Goal: Task Accomplishment & Management: Manage account settings

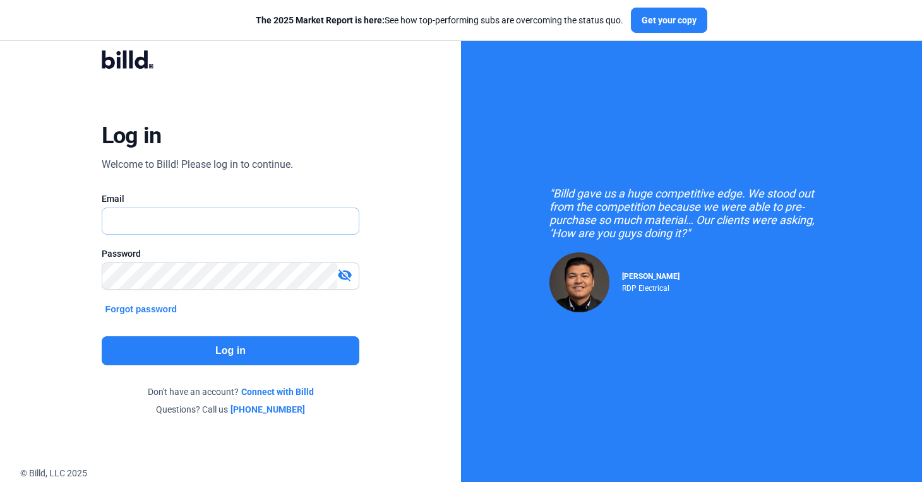
type input "[PERSON_NAME][EMAIL_ADDRESS][DOMAIN_NAME]"
click at [278, 360] on button "Log in" at bounding box center [231, 350] width 258 height 29
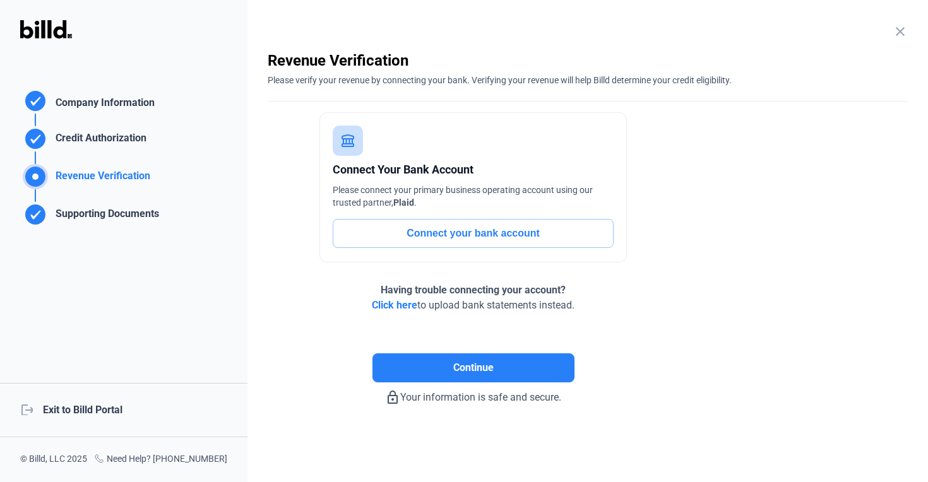
click at [86, 407] on div "logout Exit to Billd Portal" at bounding box center [123, 410] width 247 height 54
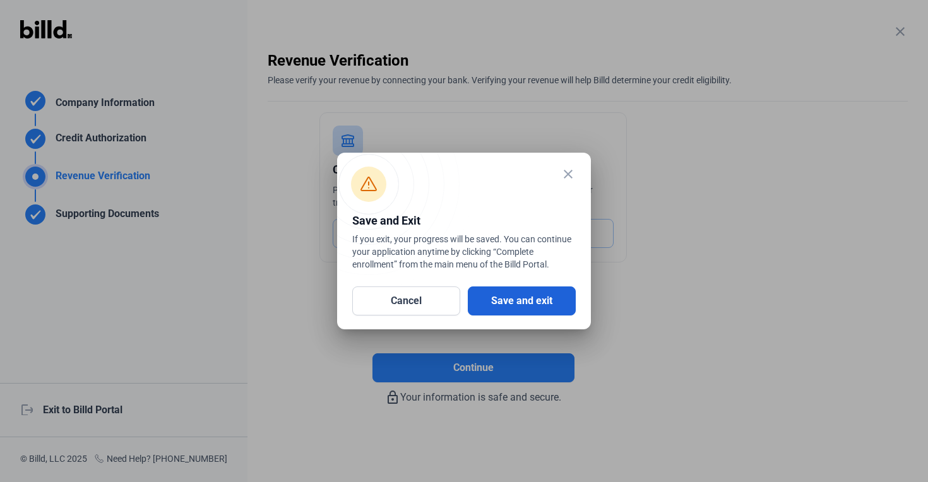
click at [515, 309] on button "Save and exit" at bounding box center [522, 301] width 108 height 29
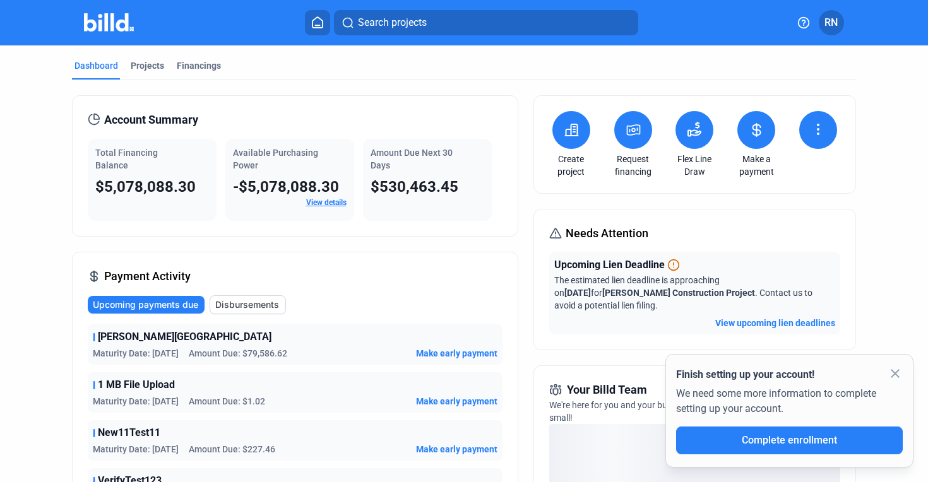
click at [616, 133] on button at bounding box center [633, 130] width 38 height 38
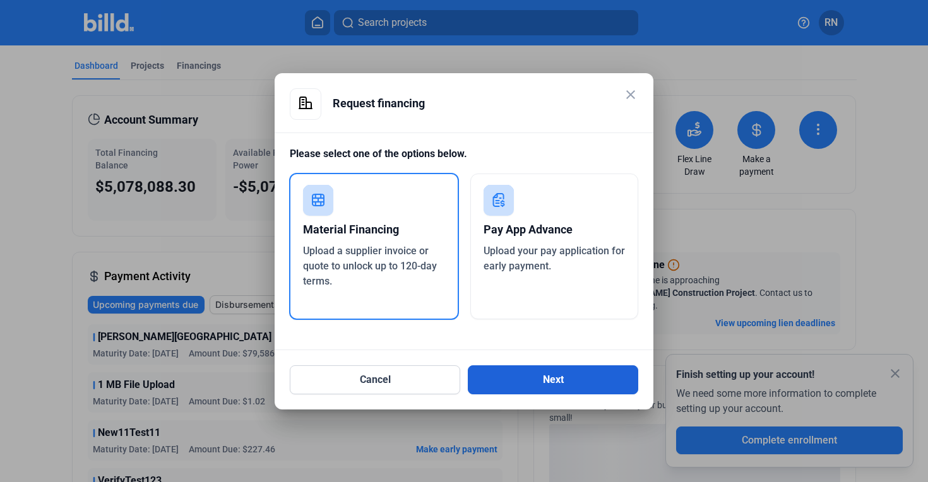
click at [500, 389] on button "Next" at bounding box center [553, 379] width 170 height 29
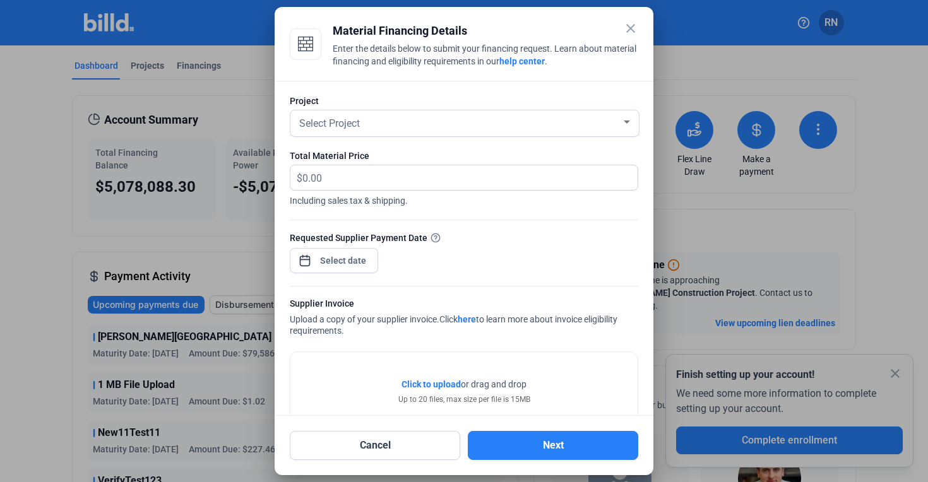
click at [461, 131] on div "Select Project" at bounding box center [465, 123] width 336 height 26
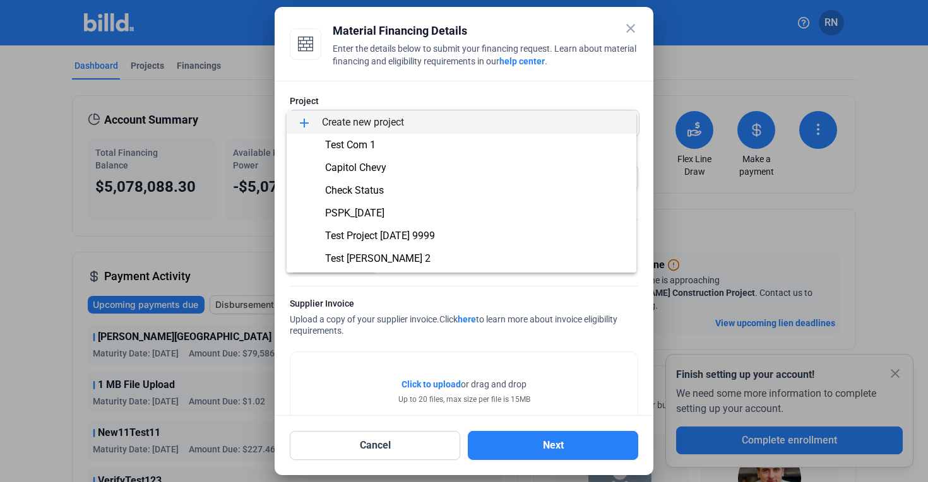
click at [632, 25] on div at bounding box center [464, 241] width 928 height 482
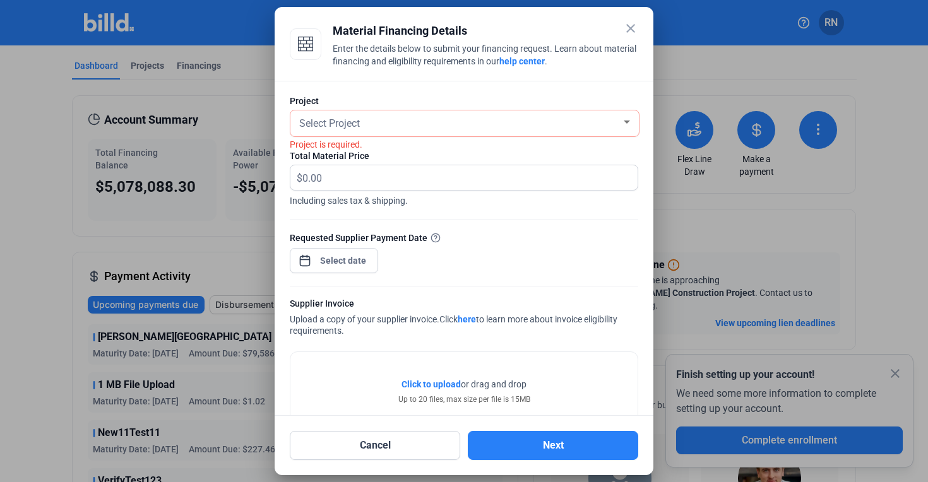
click at [626, 27] on mat-icon "close" at bounding box center [630, 28] width 15 height 15
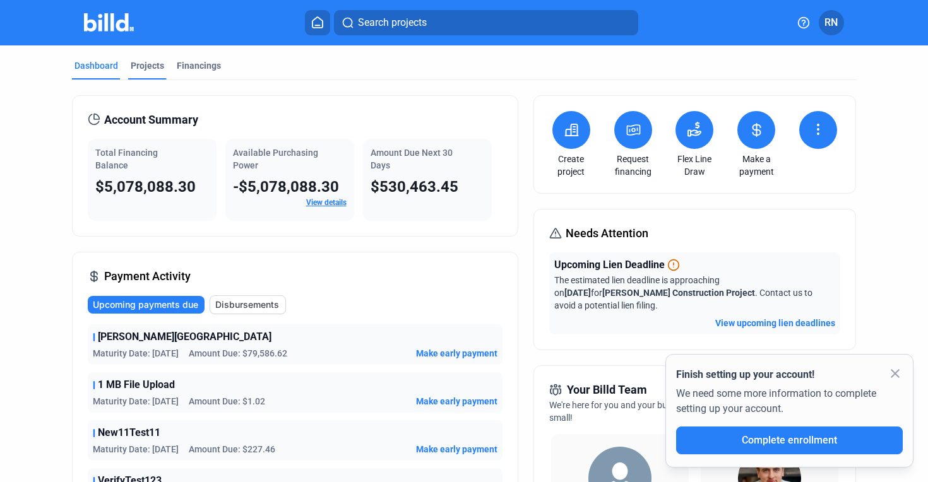
click at [151, 74] on div "Projects" at bounding box center [147, 69] width 39 height 20
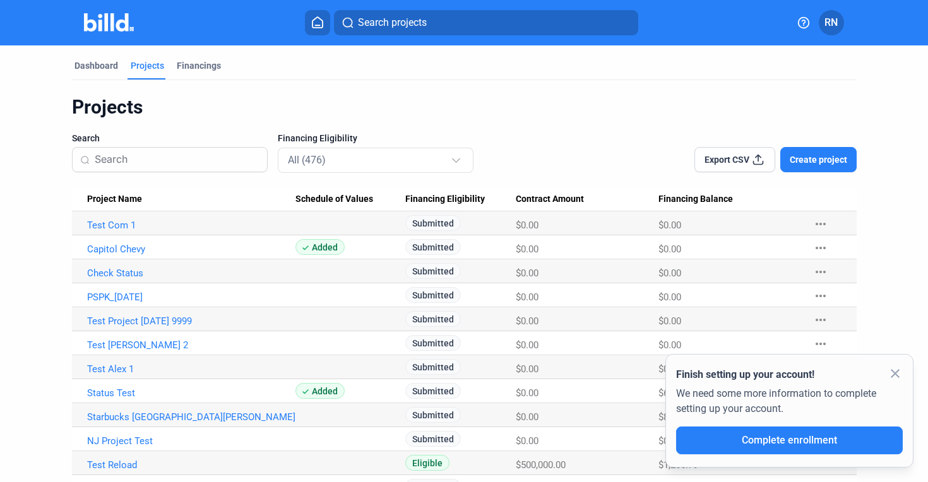
click at [277, 78] on div "Dashboard Projects Financings" at bounding box center [464, 69] width 785 height 20
click at [88, 69] on div "Dashboard" at bounding box center [96, 65] width 44 height 13
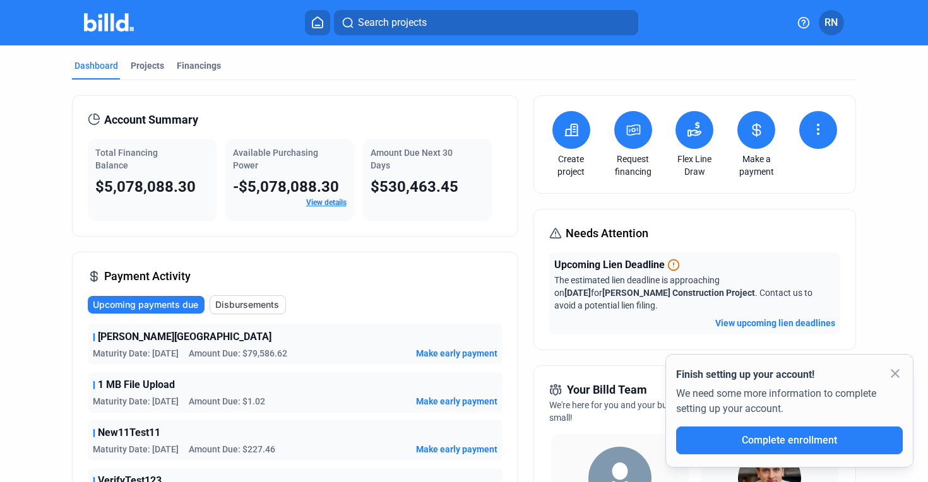
click at [624, 141] on button at bounding box center [633, 130] width 38 height 38
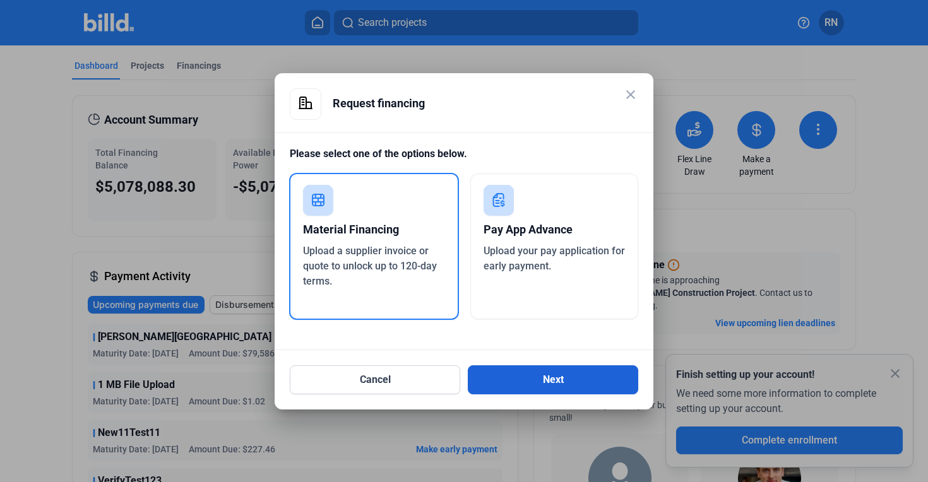
click at [513, 390] on button "Next" at bounding box center [553, 379] width 170 height 29
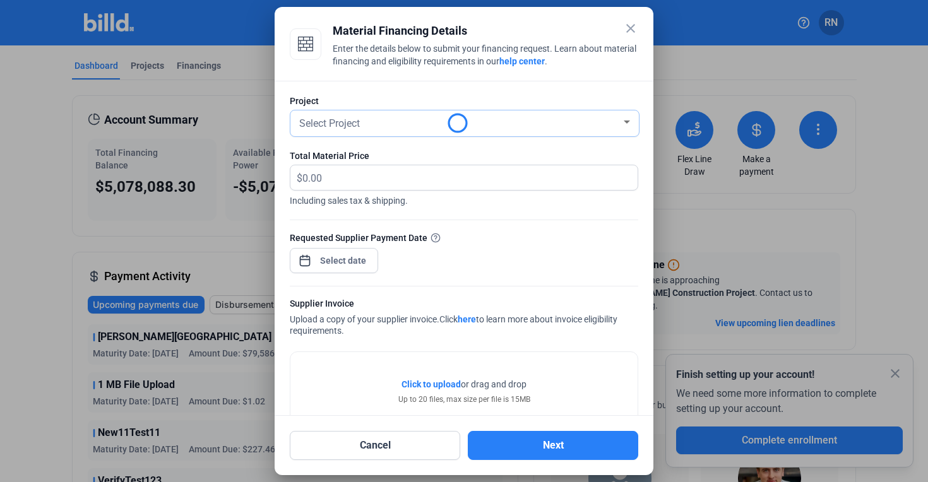
click at [445, 125] on div "Select Project" at bounding box center [459, 123] width 324 height 18
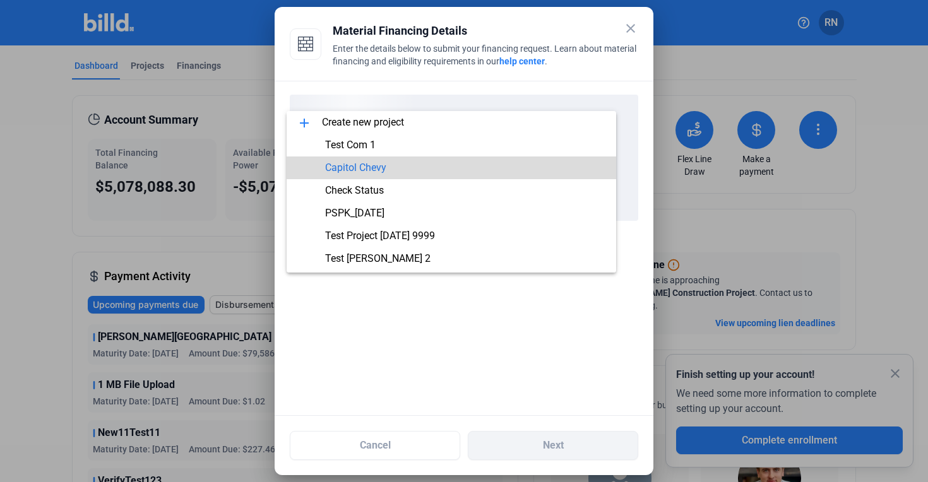
click at [460, 92] on div at bounding box center [464, 248] width 379 height 335
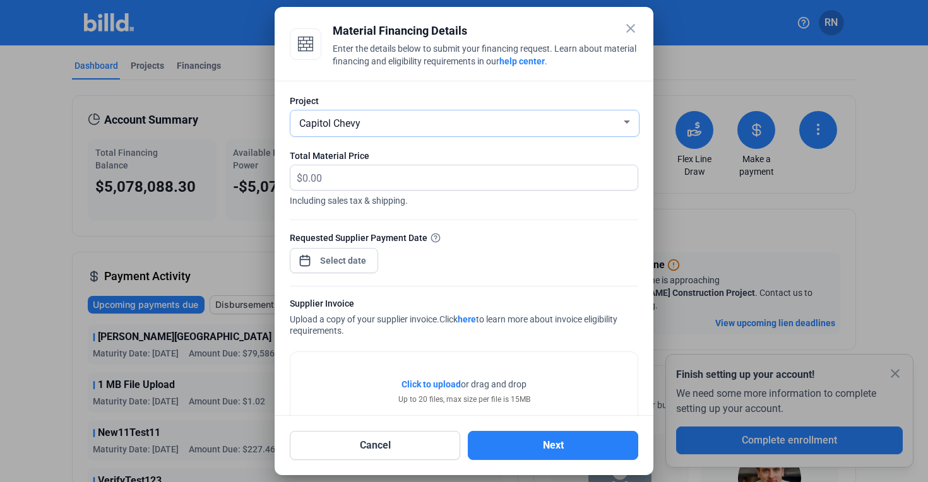
click at [459, 112] on div "Capitol Chevy" at bounding box center [465, 123] width 336 height 26
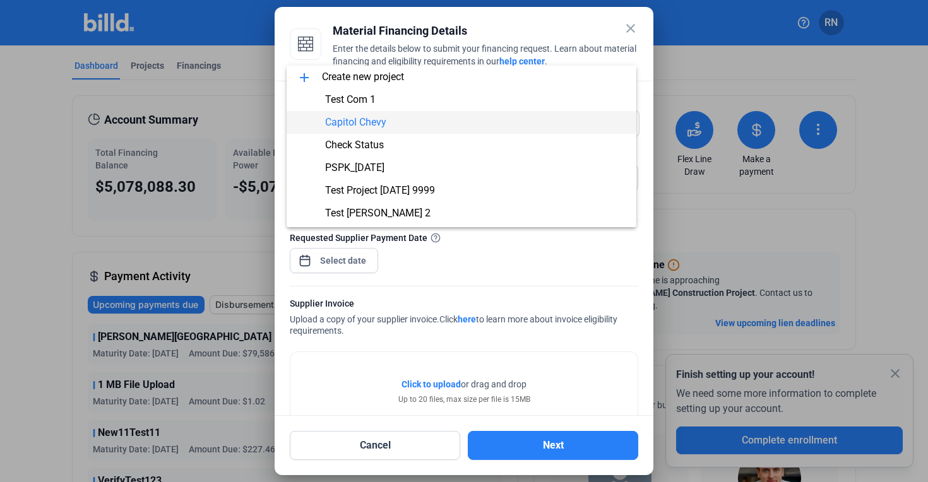
click at [633, 28] on div at bounding box center [464, 241] width 928 height 482
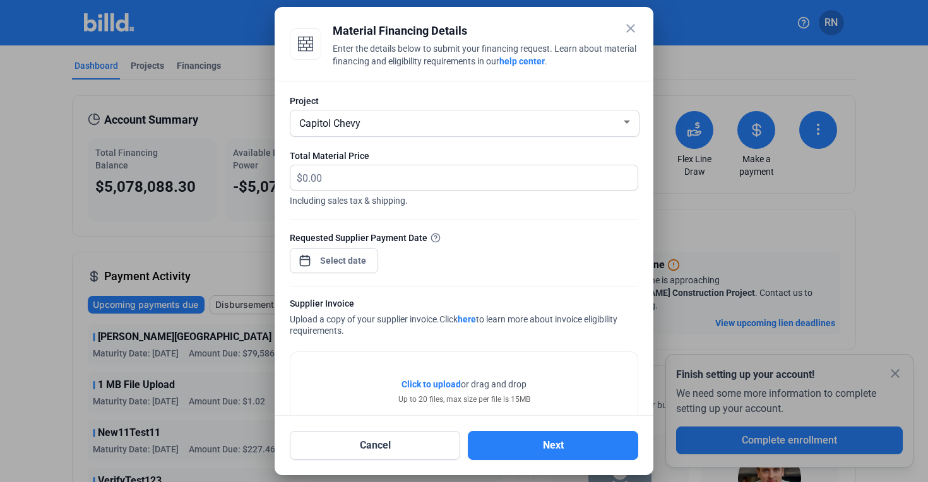
click at [631, 34] on mat-icon "close" at bounding box center [630, 28] width 15 height 15
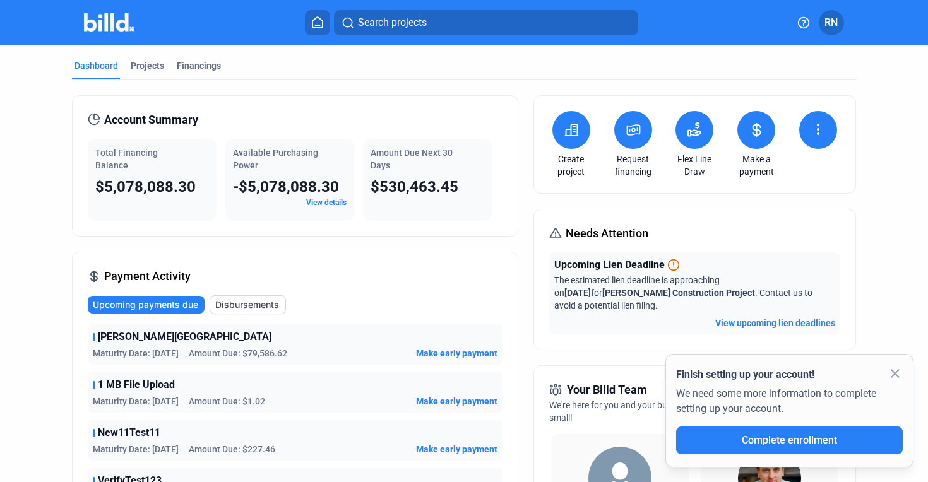
click at [628, 116] on button at bounding box center [633, 130] width 38 height 38
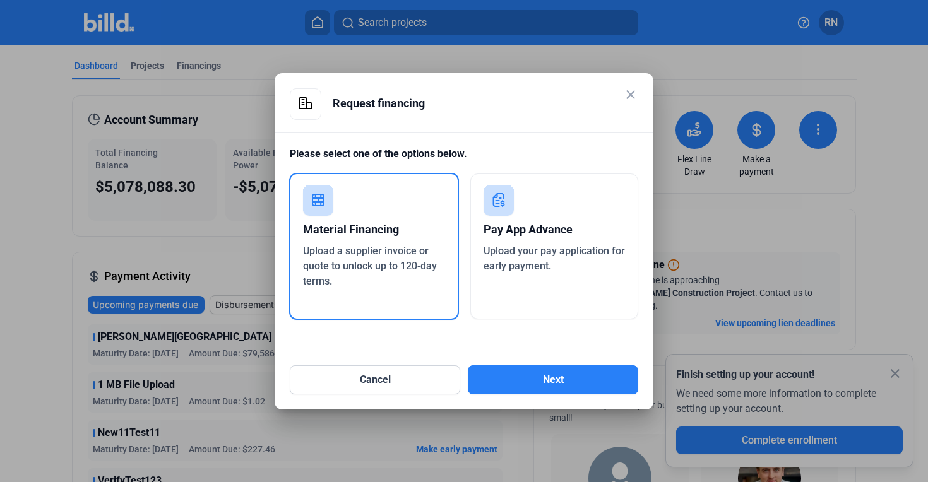
click at [564, 266] on div "Upload your pay application for early payment." at bounding box center [555, 259] width 142 height 30
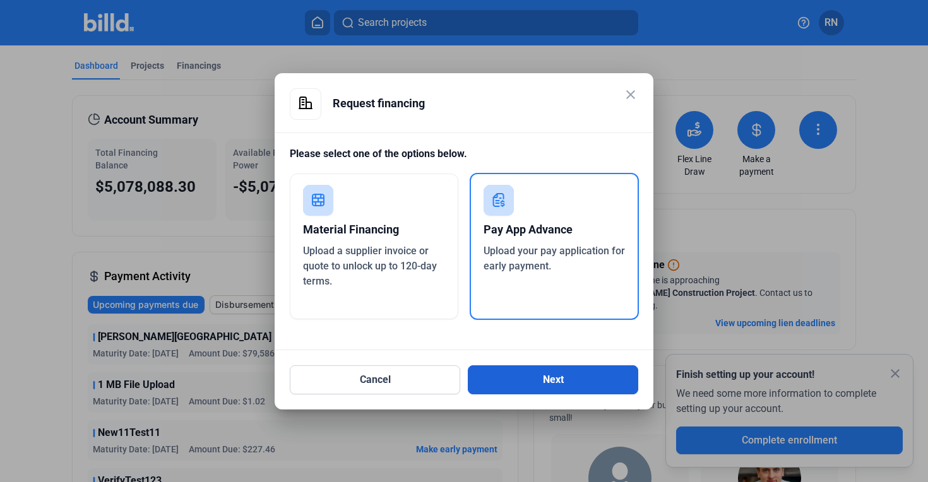
click at [574, 379] on button "Next" at bounding box center [553, 379] width 170 height 29
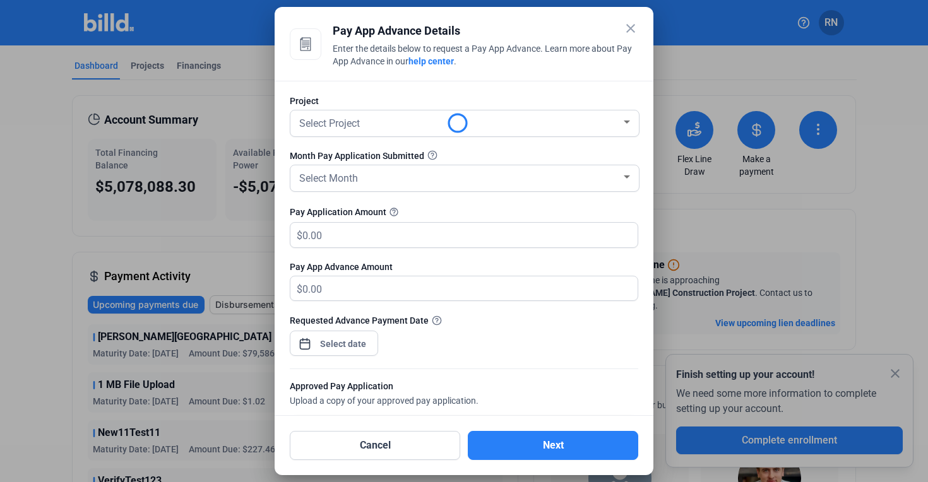
click at [633, 20] on mat-dialog-container "close Pay App Advance Details Enter the details below to request a Pay App Adva…" at bounding box center [464, 241] width 379 height 468
click at [629, 25] on mat-icon "close" at bounding box center [630, 28] width 15 height 15
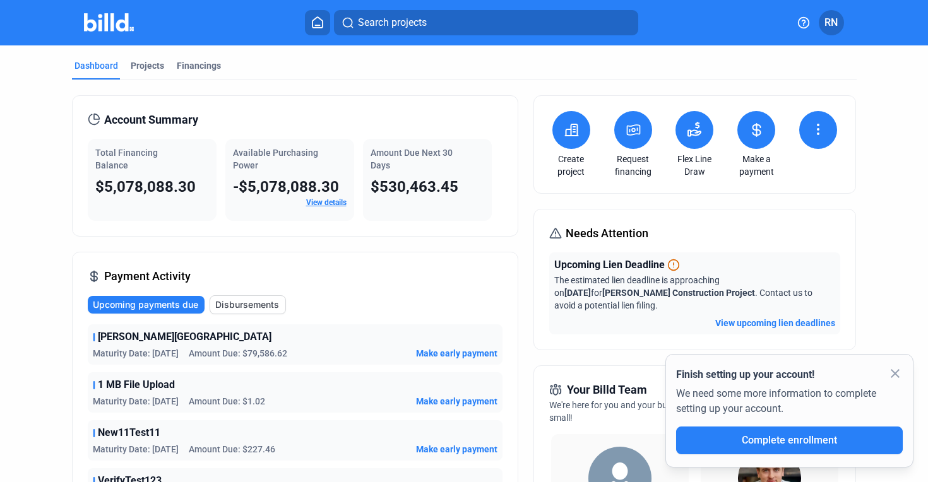
click at [741, 115] on button at bounding box center [756, 130] width 38 height 38
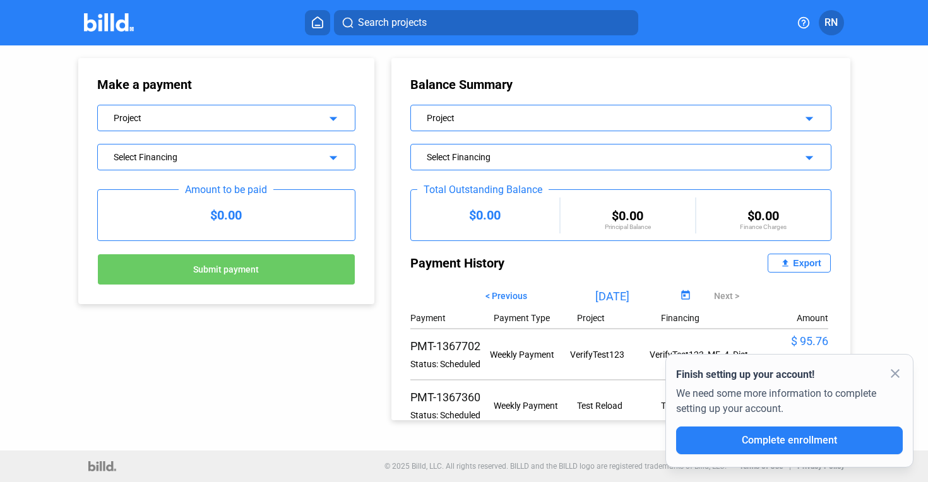
click at [209, 119] on div "Project" at bounding box center [215, 116] width 203 height 13
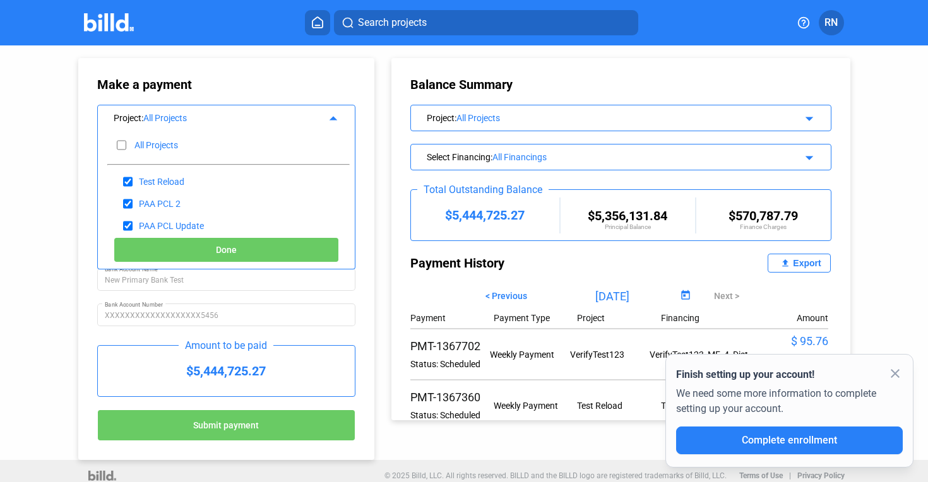
click at [198, 253] on button "Done" at bounding box center [226, 249] width 225 height 25
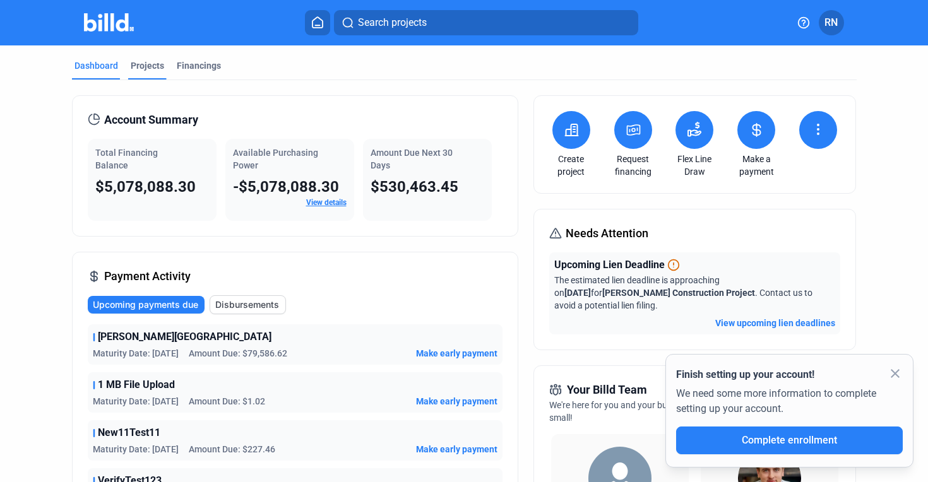
click at [160, 64] on div "Projects" at bounding box center [147, 65] width 33 height 13
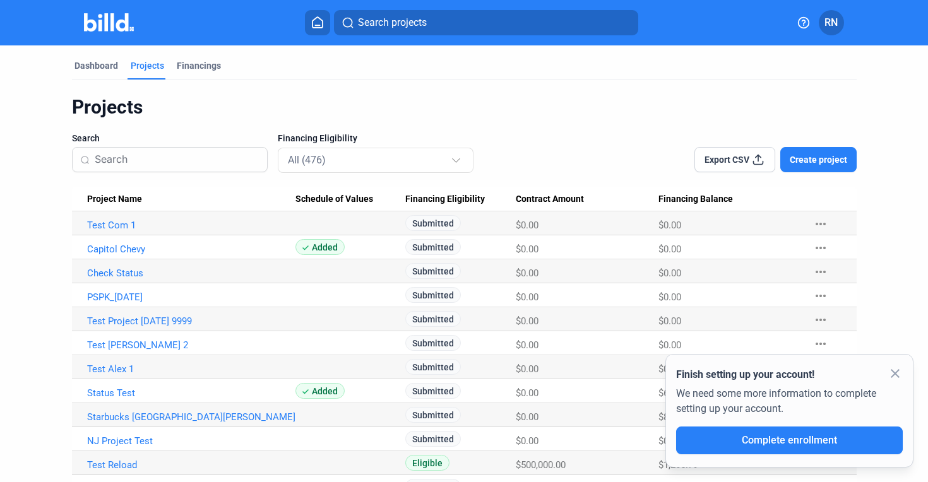
click at [816, 221] on mat-icon "more_horiz" at bounding box center [820, 224] width 15 height 15
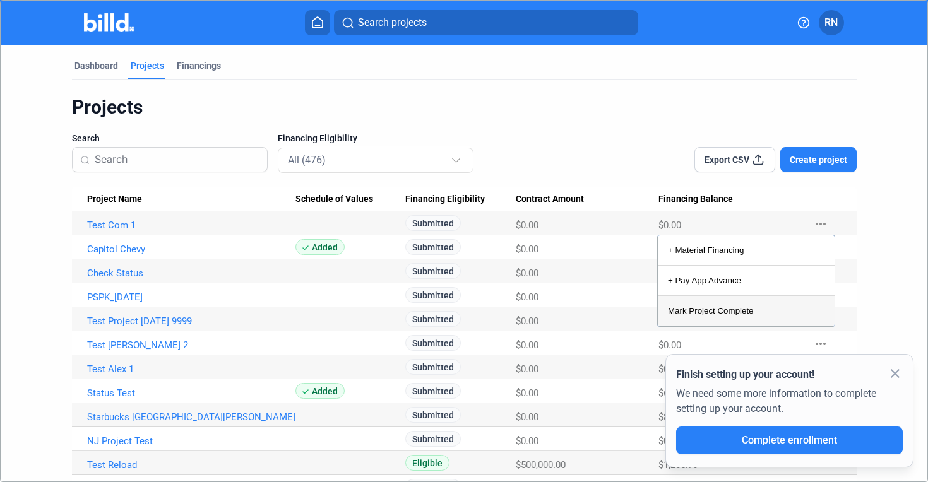
click at [703, 307] on button "Mark Project Complete" at bounding box center [746, 311] width 177 height 30
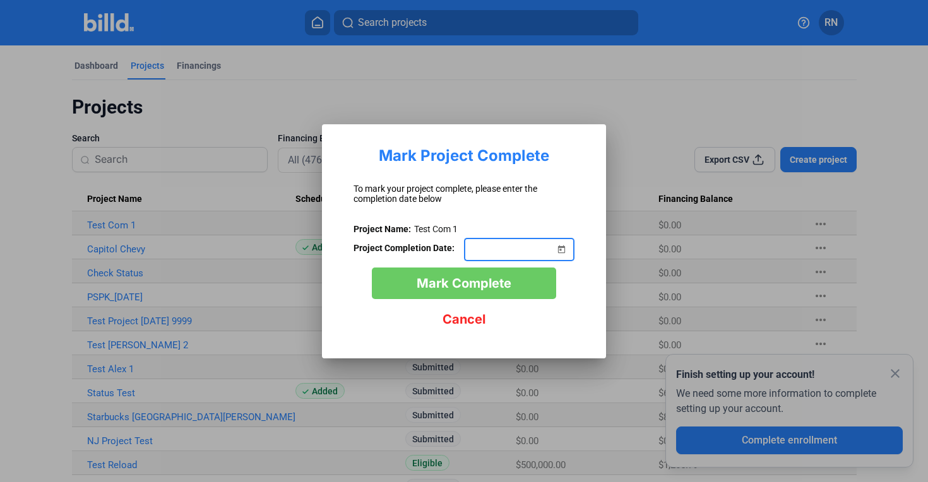
click at [473, 322] on span "Cancel" at bounding box center [464, 319] width 43 height 15
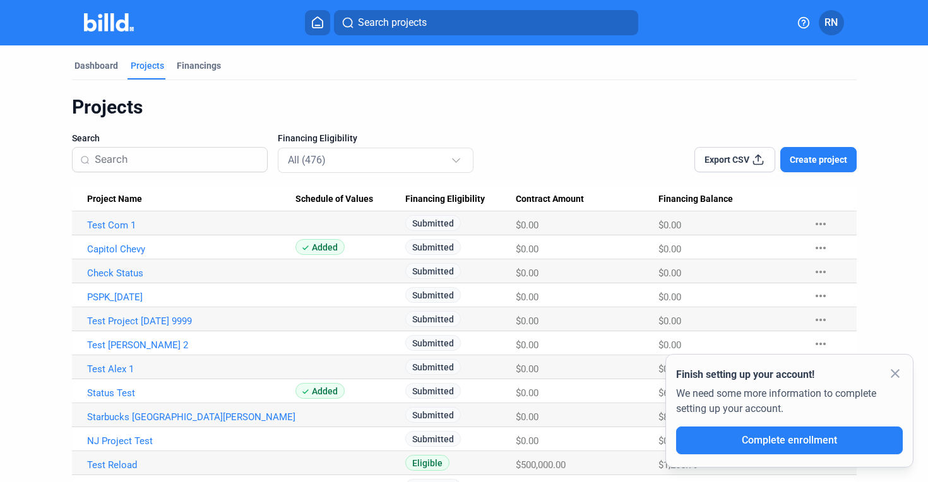
click at [834, 27] on span "RN" at bounding box center [830, 22] width 13 height 15
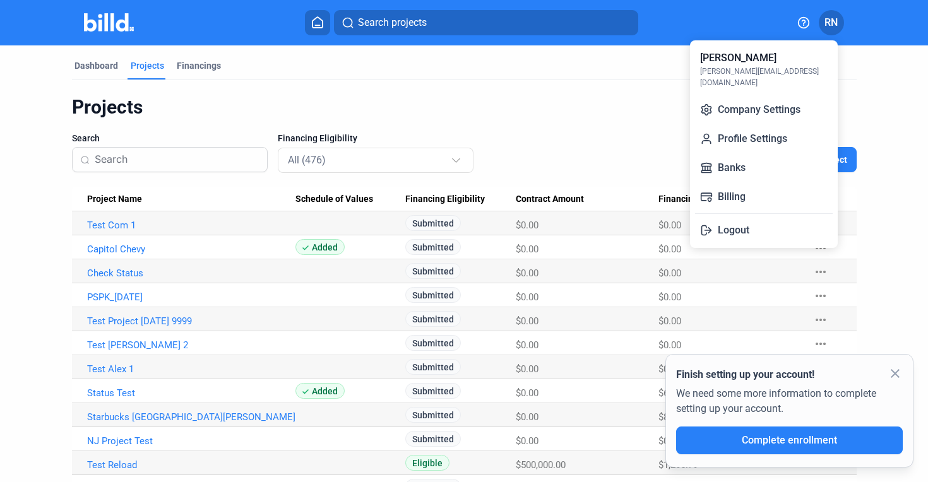
click at [194, 73] on div at bounding box center [464, 241] width 928 height 482
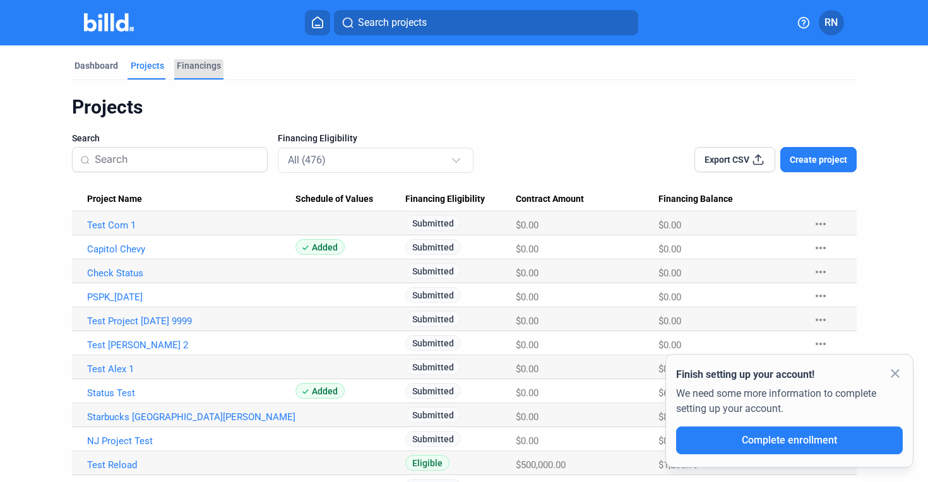
click at [196, 70] on div "Financings" at bounding box center [199, 65] width 44 height 13
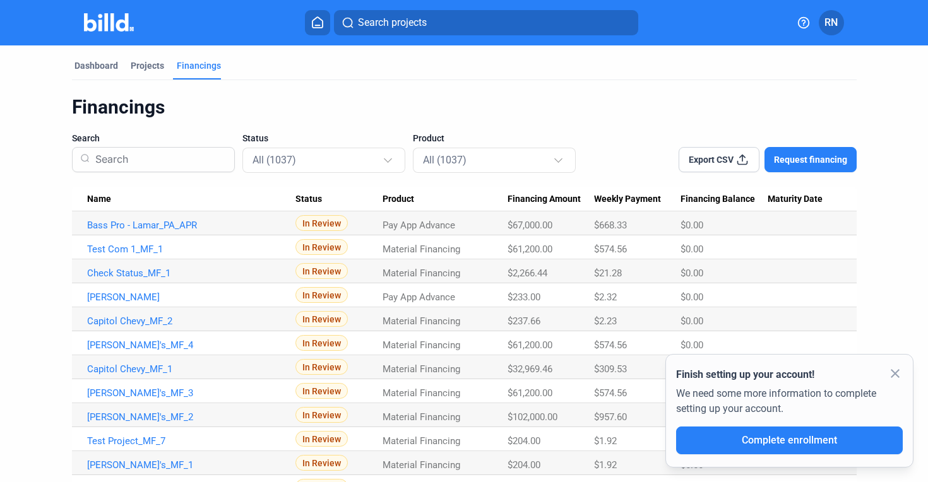
click at [120, 65] on div "Dashboard Projects Financings" at bounding box center [464, 69] width 785 height 20
click at [105, 68] on div "Dashboard" at bounding box center [96, 65] width 44 height 13
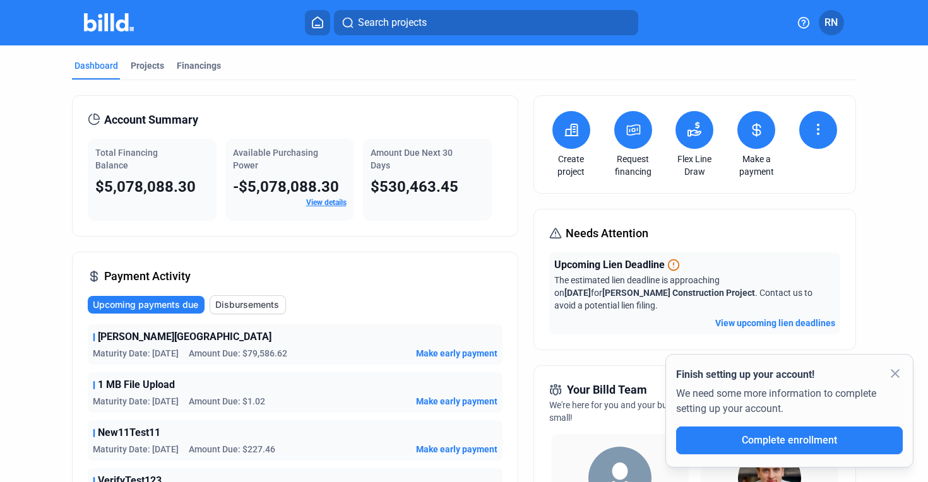
click at [811, 140] on button at bounding box center [818, 130] width 38 height 38
click at [787, 188] on span "Request waiver" at bounding box center [787, 194] width 60 height 13
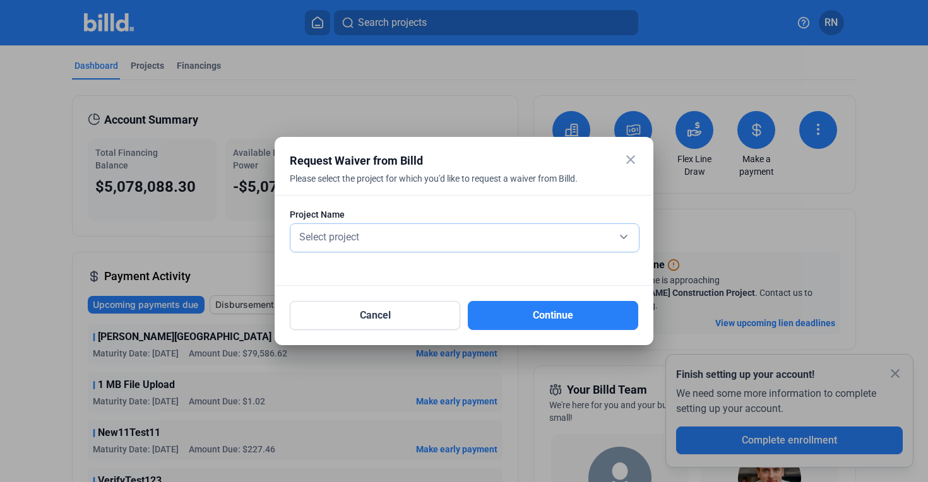
click at [428, 226] on div "Select project" at bounding box center [465, 238] width 336 height 28
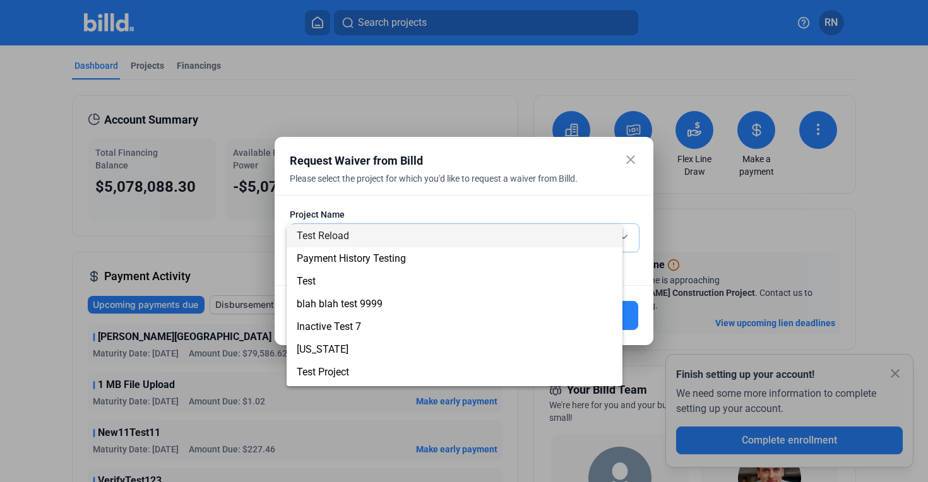
click at [428, 226] on span "Test Reload" at bounding box center [455, 236] width 316 height 23
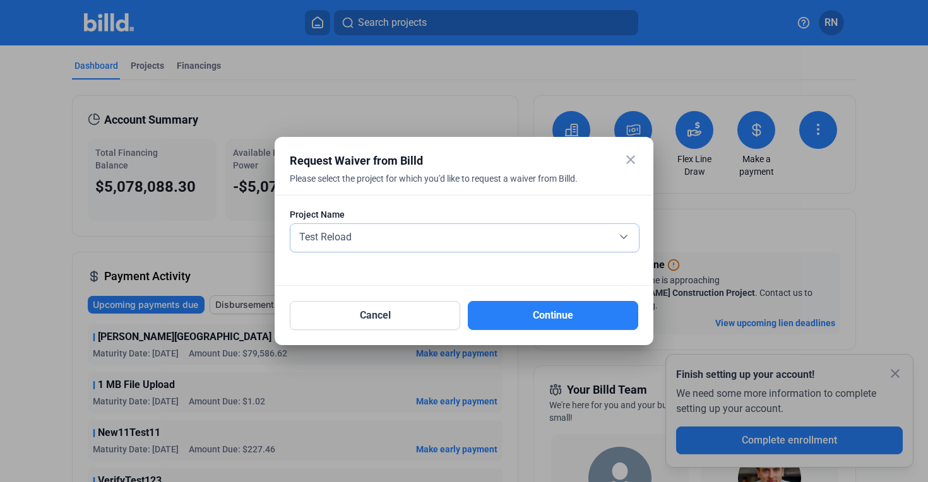
click at [428, 226] on div "Test Reload" at bounding box center [465, 238] width 336 height 28
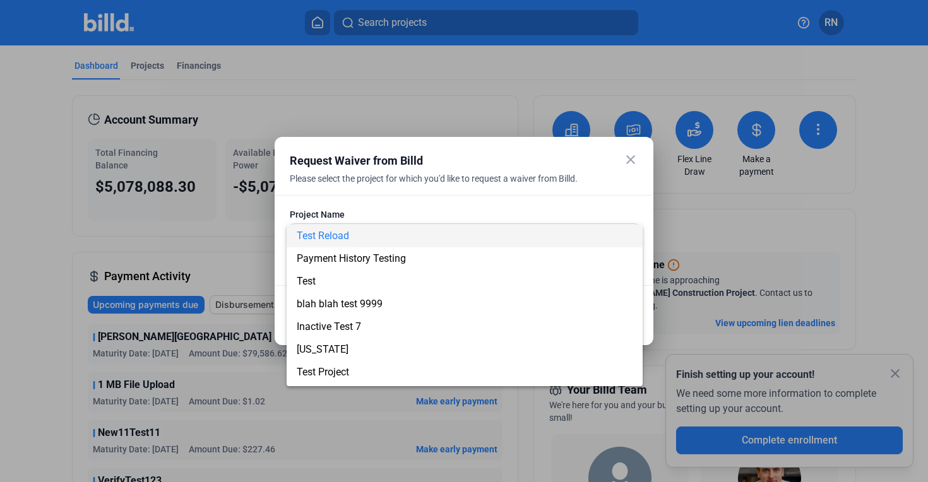
click at [497, 208] on div at bounding box center [464, 241] width 928 height 482
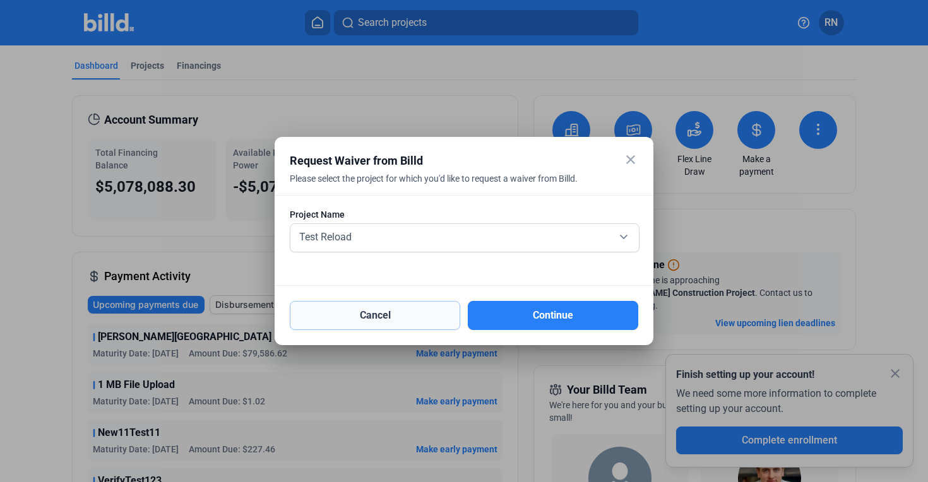
click at [427, 319] on button "Cancel" at bounding box center [375, 315] width 170 height 29
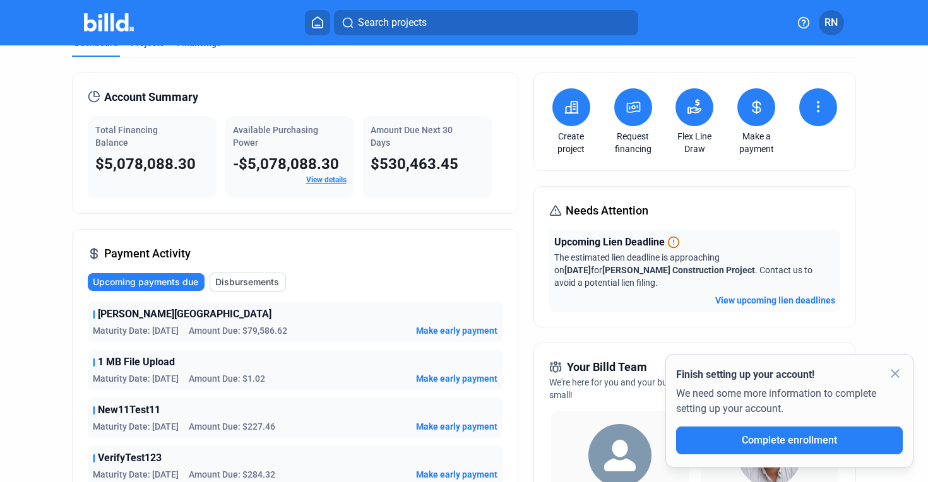
scroll to position [21, 0]
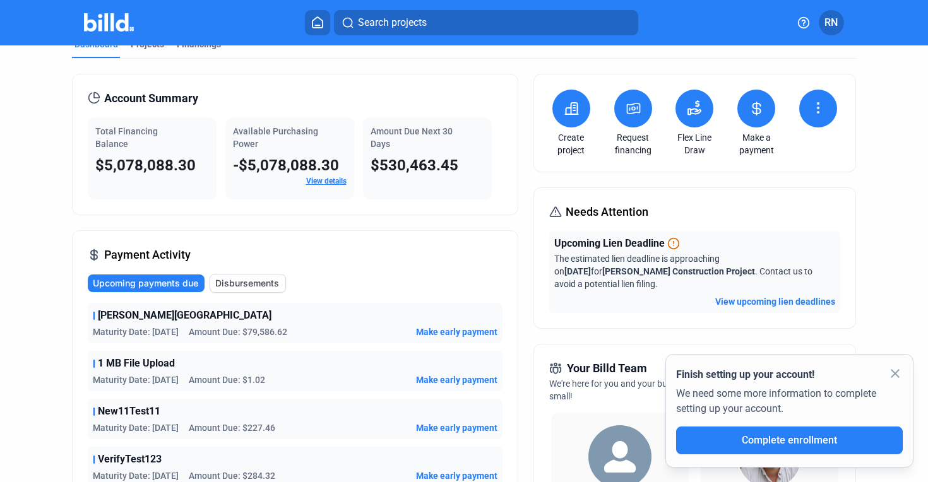
click at [811, 104] on icon at bounding box center [818, 107] width 15 height 15
click at [844, 248] on div at bounding box center [464, 241] width 928 height 482
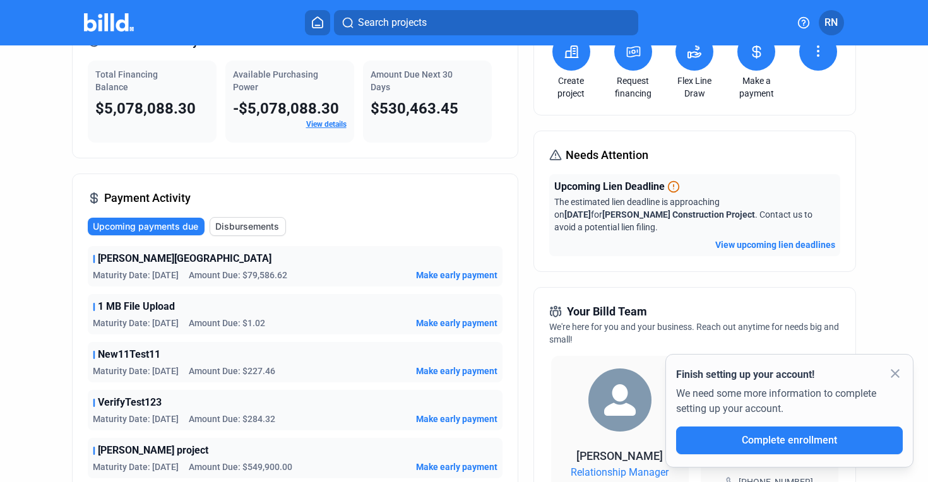
scroll to position [0, 0]
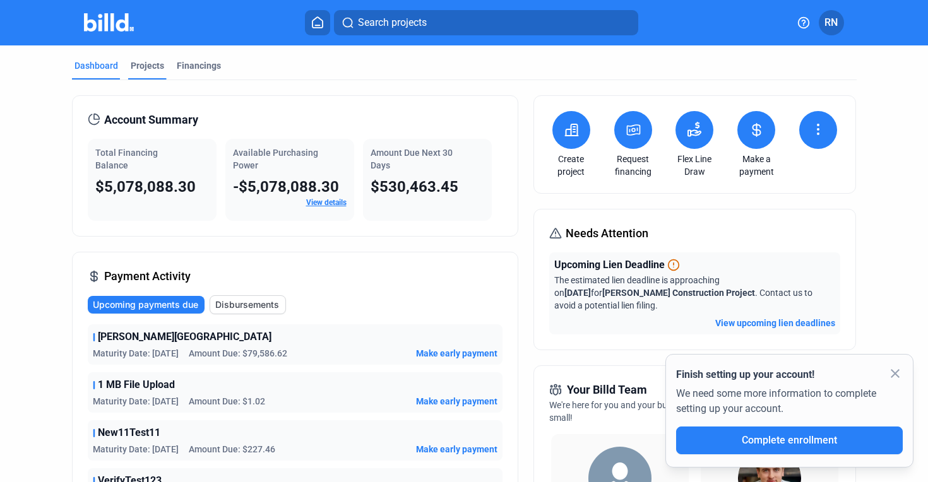
click at [137, 67] on div "Projects" at bounding box center [147, 65] width 33 height 13
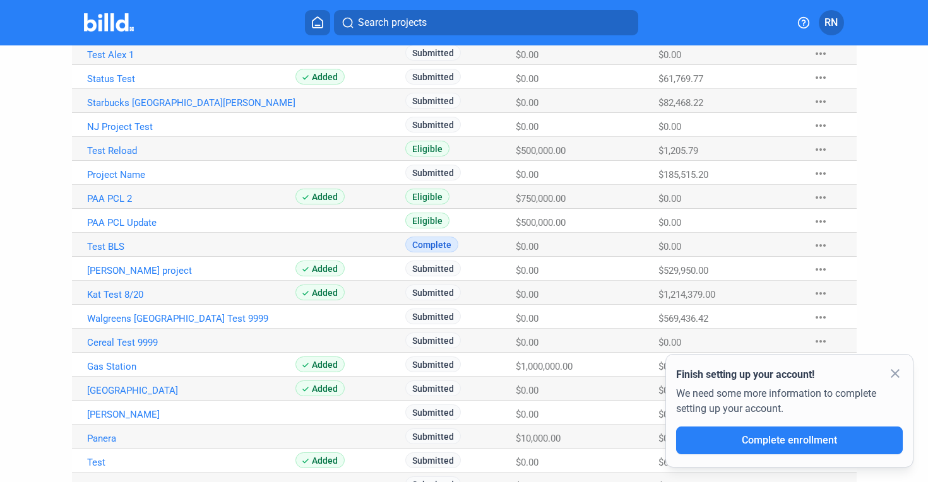
scroll to position [267, 0]
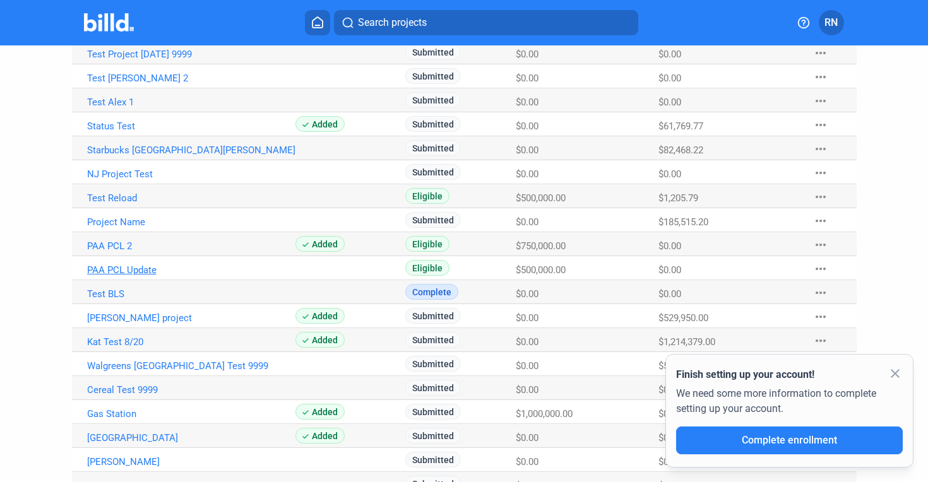
click at [140, 266] on link "PAA PCL Update" at bounding box center [191, 269] width 208 height 11
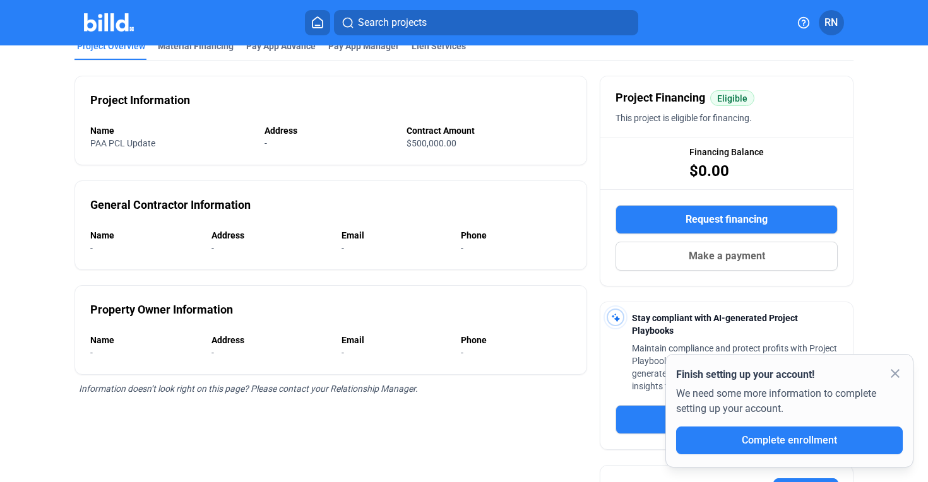
scroll to position [104, 0]
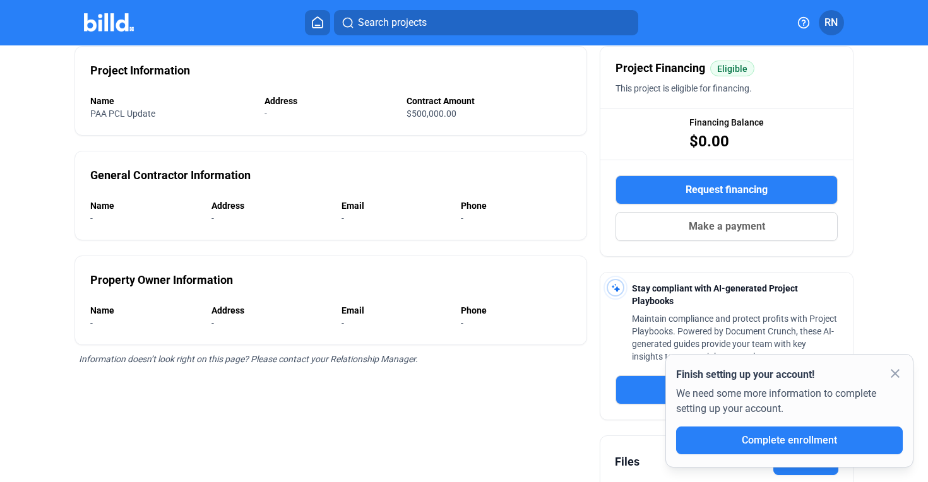
click at [892, 378] on mat-icon "close" at bounding box center [895, 373] width 15 height 15
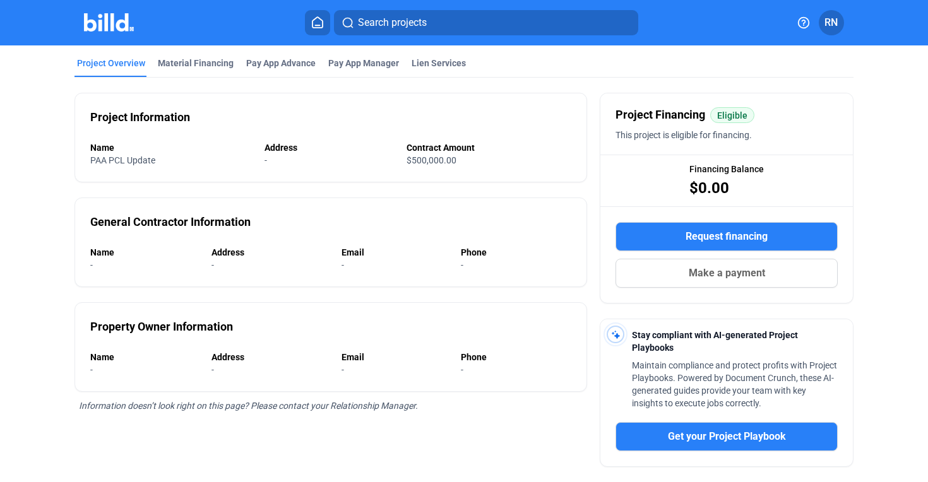
scroll to position [0, 0]
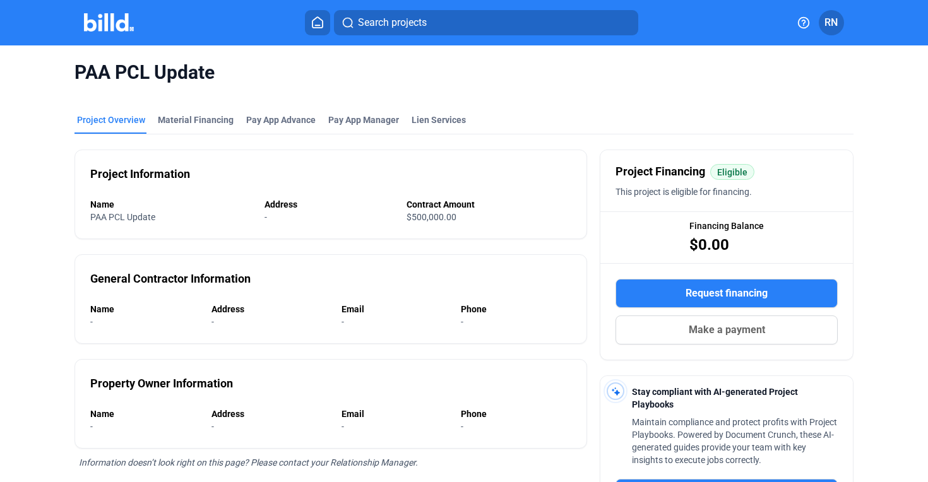
click at [537, 25] on button "Search projects" at bounding box center [486, 22] width 304 height 25
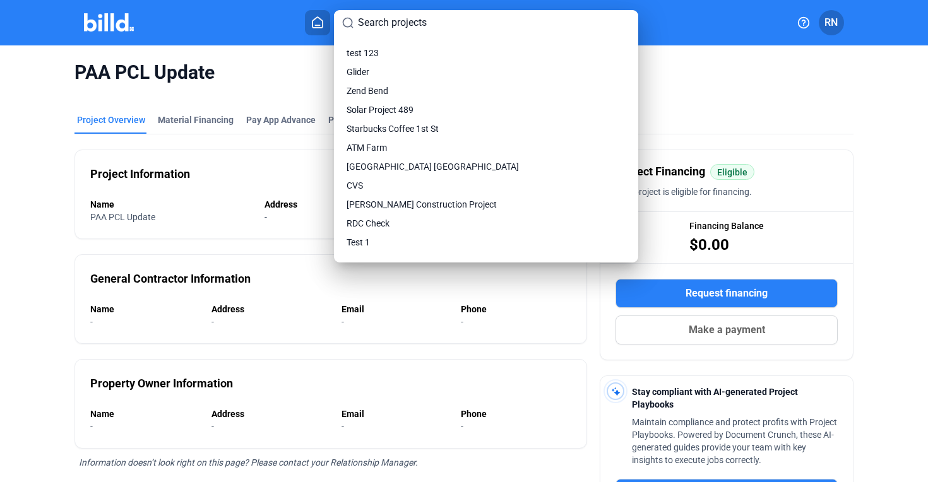
scroll to position [8864, 0]
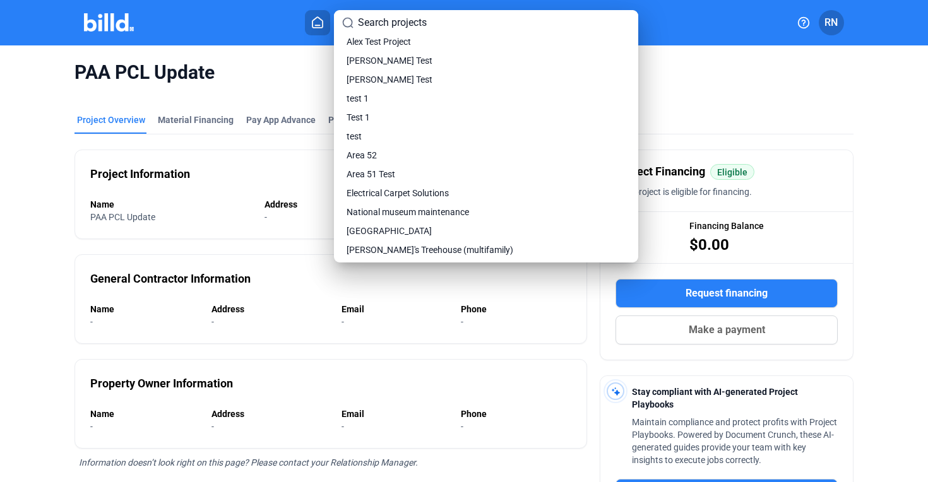
click at [306, 68] on div at bounding box center [464, 241] width 928 height 482
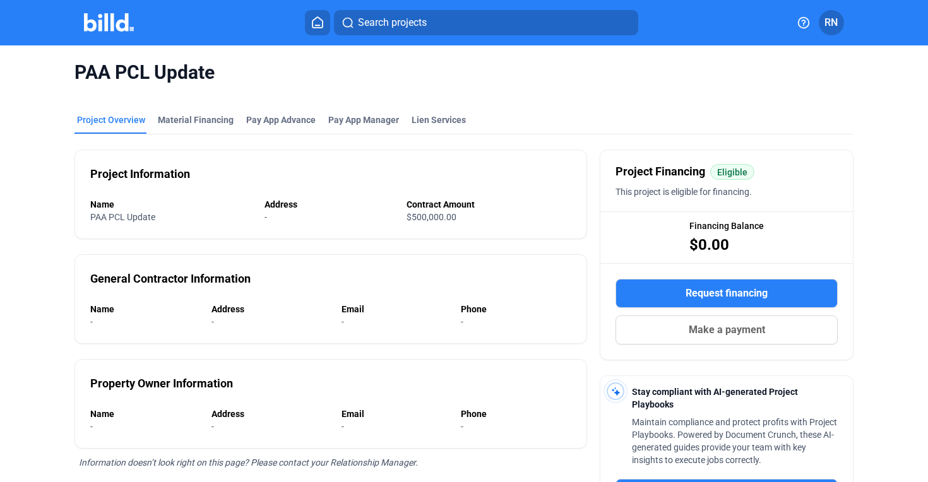
click at [401, 18] on span "Search projects" at bounding box center [392, 22] width 69 height 15
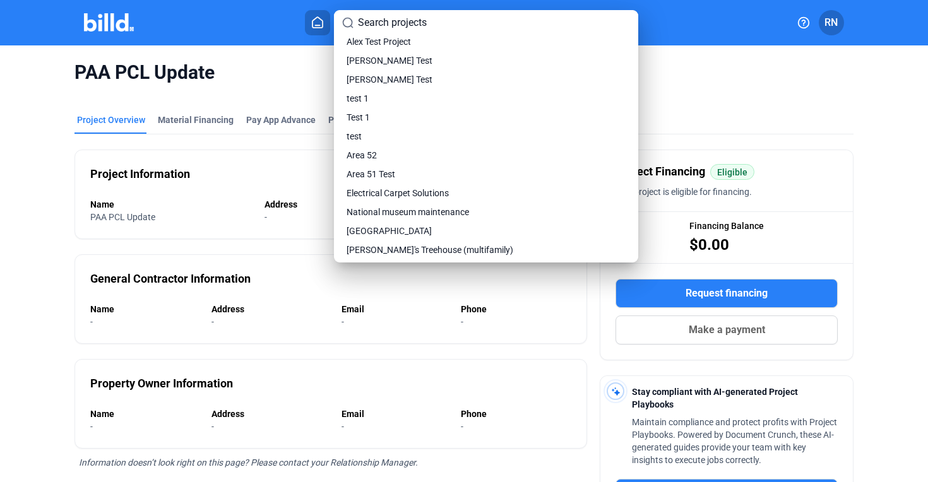
click at [689, 128] on div at bounding box center [464, 241] width 928 height 482
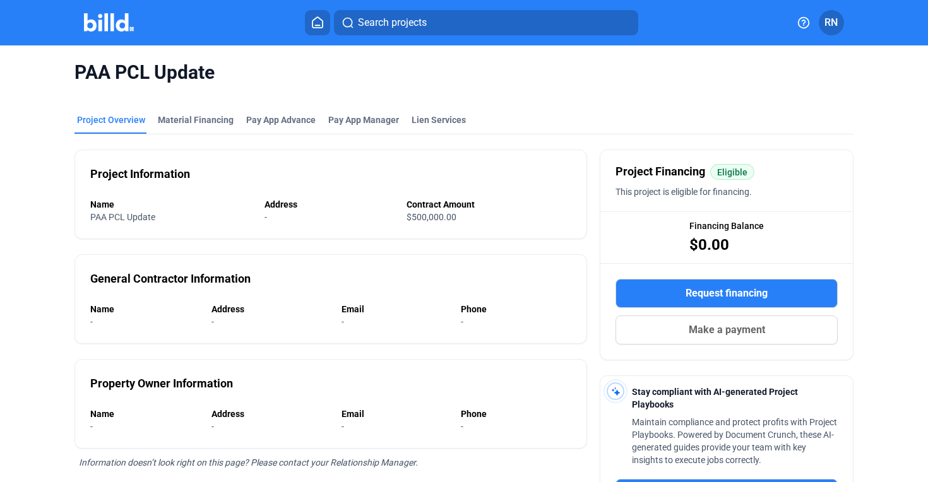
click at [543, 15] on button "Search projects" at bounding box center [486, 22] width 304 height 25
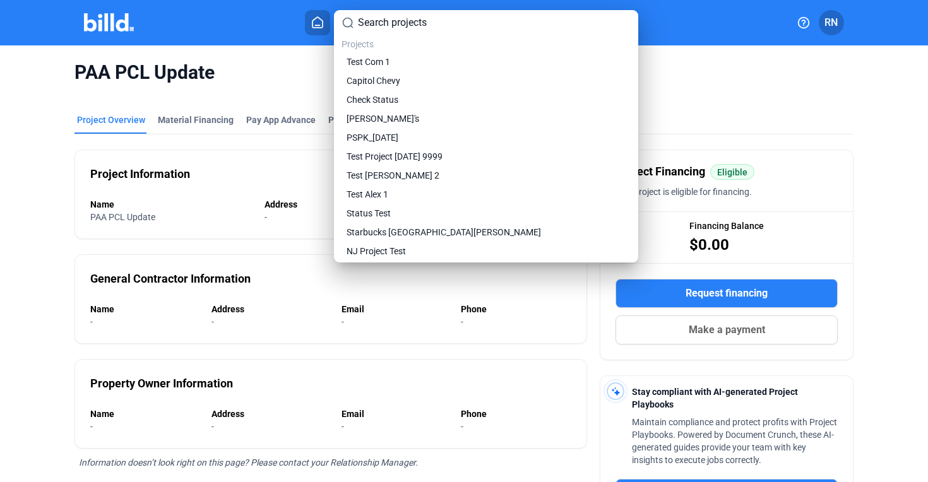
click at [255, 109] on div at bounding box center [464, 241] width 928 height 482
